Goal: Information Seeking & Learning: Get advice/opinions

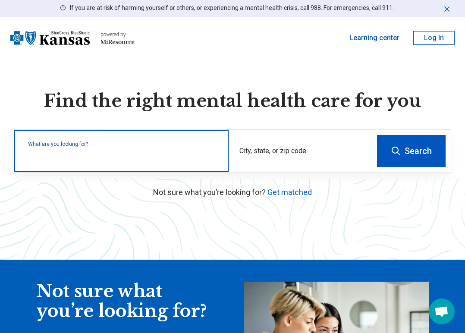
click at [41, 158] on input "text" at bounding box center [123, 155] width 190 height 10
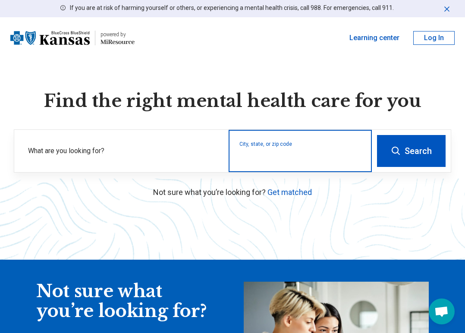
click at [299, 152] on input "City, state, or zip code" at bounding box center [301, 157] width 122 height 10
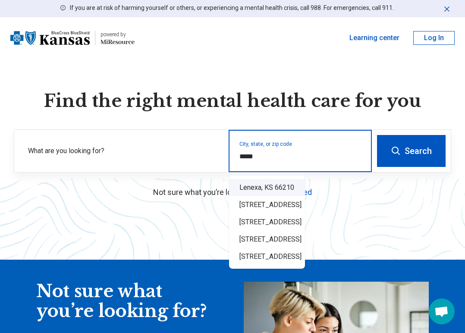
click at [305, 190] on div "Lenexa, KS 66210" at bounding box center [267, 187] width 76 height 17
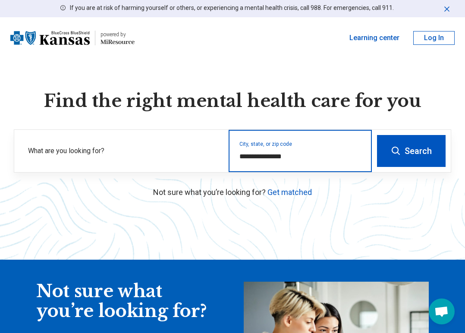
type input "**********"
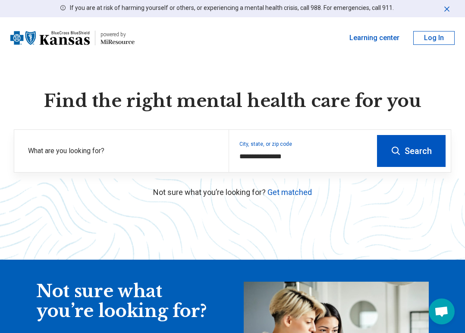
click at [406, 150] on button "Search" at bounding box center [411, 151] width 69 height 32
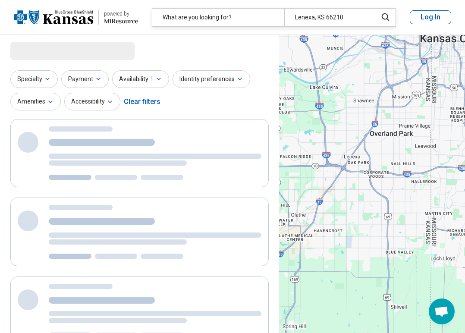
select select "***"
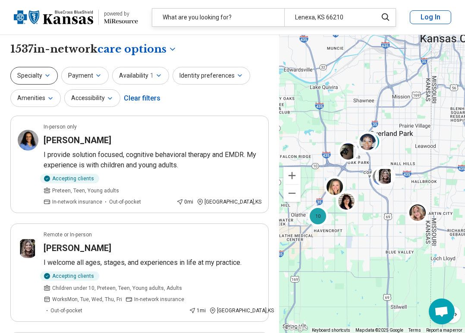
click at [39, 73] on button "Specialty" at bounding box center [33, 76] width 47 height 18
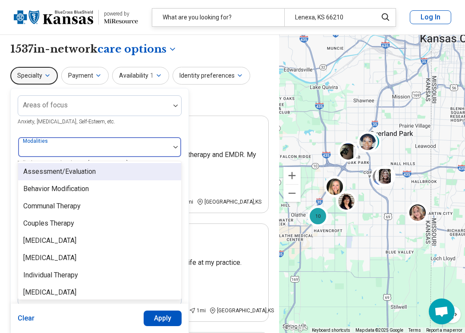
click at [148, 148] on div at bounding box center [94, 151] width 145 height 12
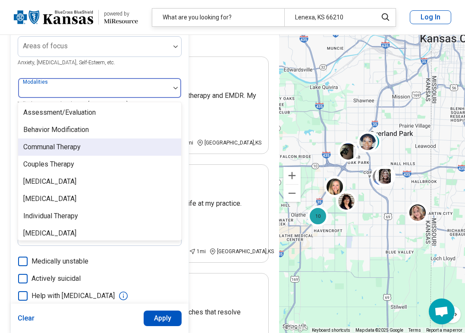
scroll to position [3, 0]
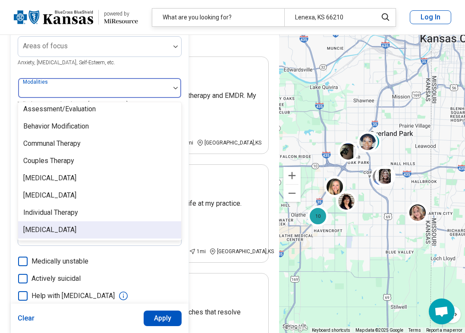
click at [131, 232] on div "Medication Management" at bounding box center [99, 229] width 163 height 17
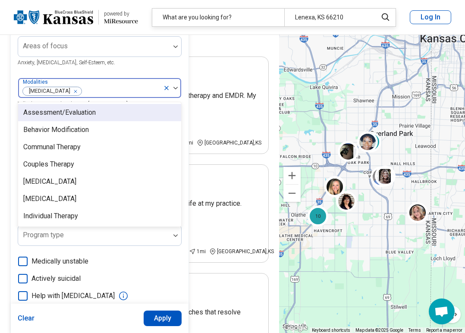
scroll to position [0, 0]
click at [212, 221] on div "Accepting clients Children under 10, Preteen, Teen, Young adults, Adults Works …" at bounding box center [153, 233] width 218 height 43
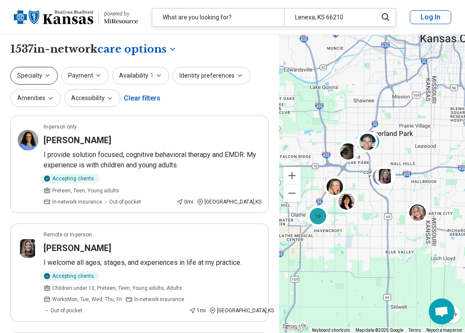
click at [46, 81] on button "Specialty" at bounding box center [33, 76] width 47 height 18
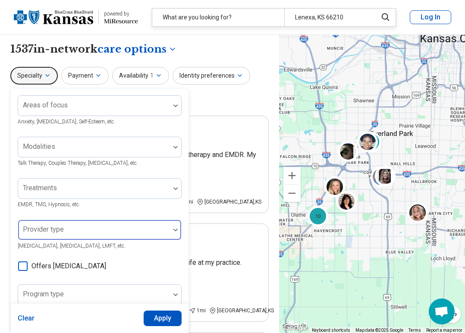
click at [88, 220] on div "Provider type" at bounding box center [100, 230] width 164 height 21
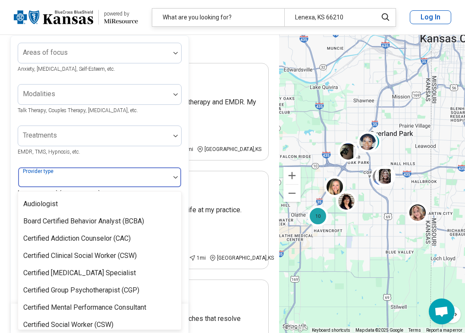
scroll to position [63, 0]
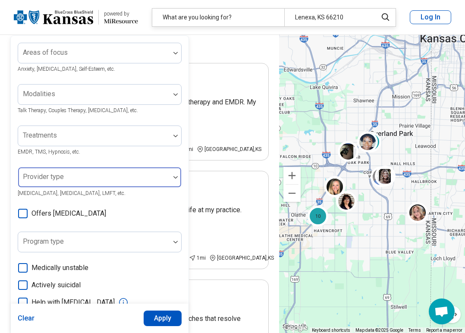
click at [124, 172] on div at bounding box center [94, 177] width 152 height 19
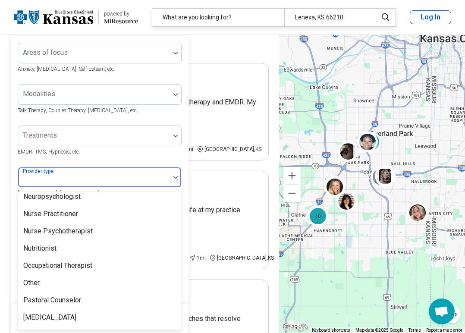
scroll to position [1129, 0]
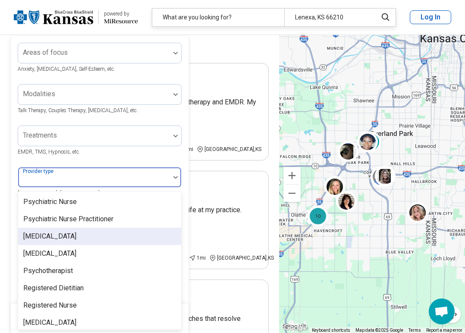
click at [115, 228] on div "[MEDICAL_DATA]" at bounding box center [99, 236] width 163 height 17
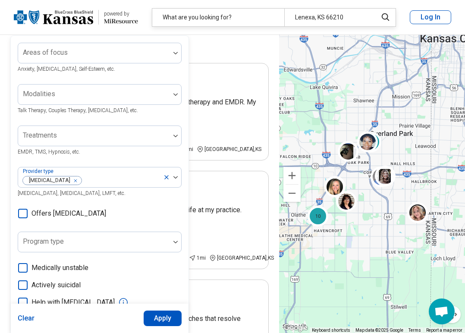
click at [131, 160] on div "Areas of focus Anxiety, Depression, Self-Esteem, etc. Modalities Talk Therapy, …" at bounding box center [100, 212] width 164 height 338
click at [160, 313] on button "Apply" at bounding box center [163, 319] width 38 height 16
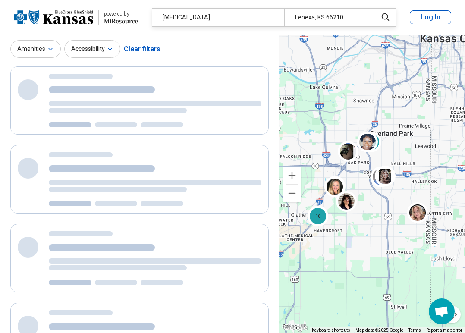
scroll to position [16, 0]
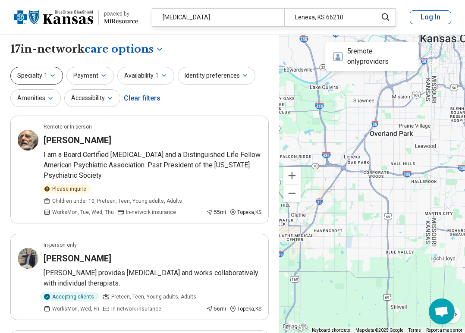
click at [54, 76] on icon "button" at bounding box center [52, 75] width 7 height 7
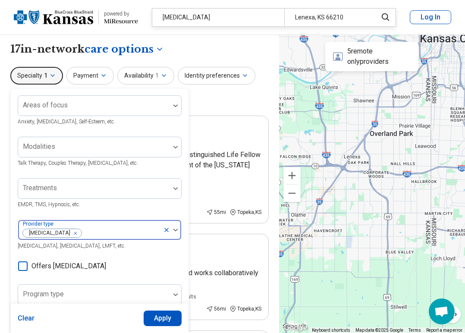
click at [70, 231] on icon "Remove [object Object]" at bounding box center [73, 234] width 6 height 6
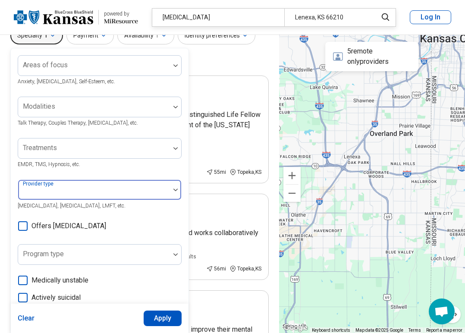
scroll to position [39, 0]
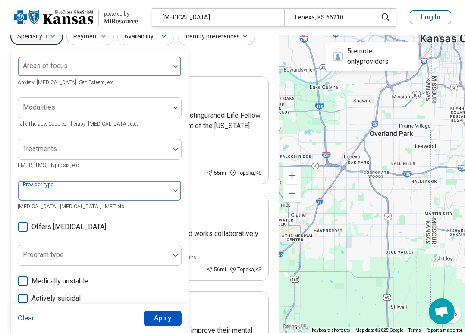
click at [84, 70] on div at bounding box center [94, 70] width 145 height 12
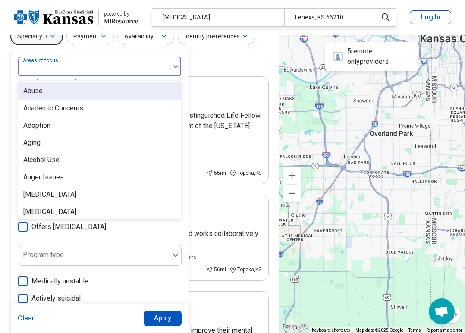
click at [84, 70] on div at bounding box center [94, 70] width 145 height 12
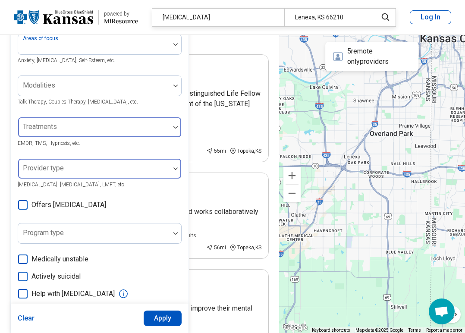
scroll to position [58, 0]
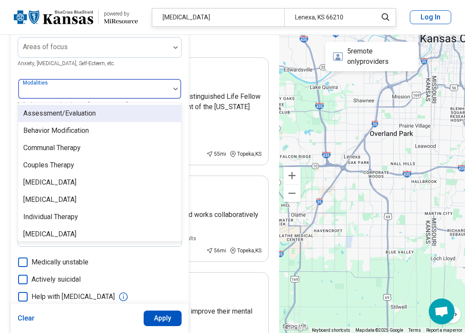
click at [100, 89] on div at bounding box center [94, 92] width 145 height 12
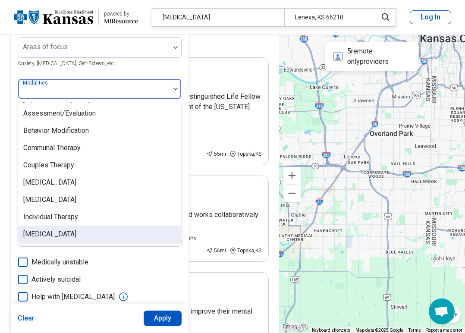
click at [68, 230] on div "[MEDICAL_DATA]" at bounding box center [49, 234] width 53 height 10
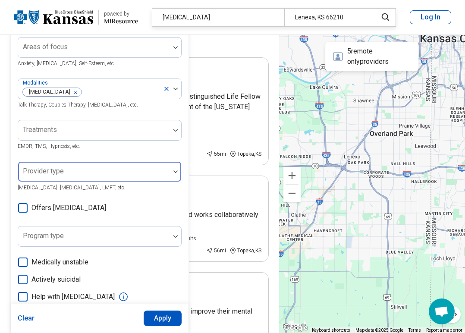
click at [156, 317] on button "Apply" at bounding box center [163, 319] width 38 height 16
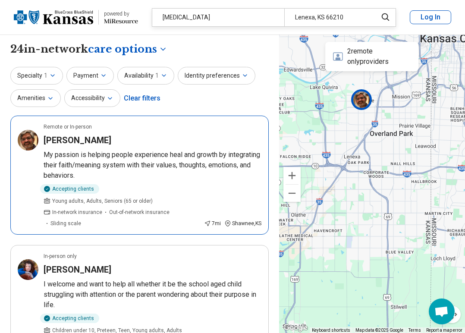
click at [82, 138] on h3 "Thomas Thomas" at bounding box center [78, 140] width 68 height 12
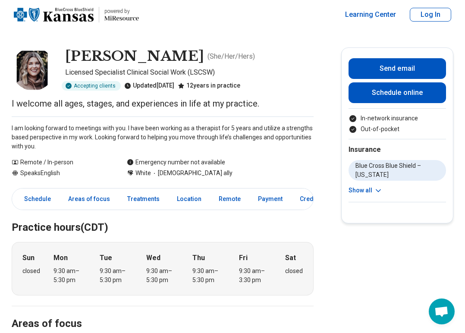
scroll to position [3, 0]
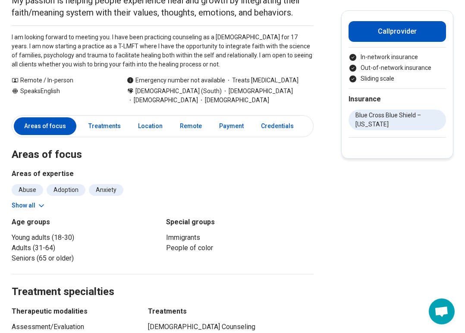
scroll to position [129, 0]
